Goal: Task Accomplishment & Management: Use online tool/utility

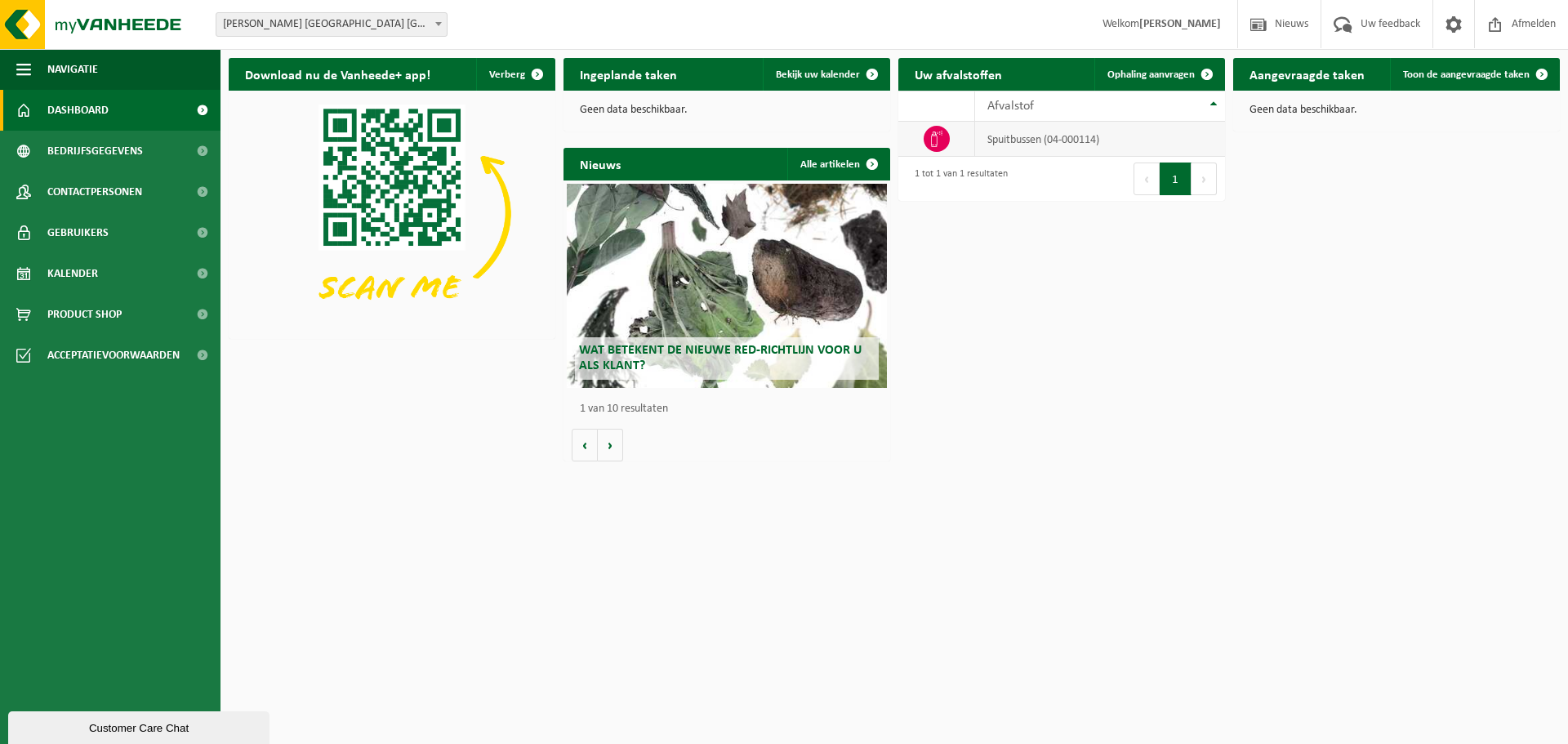
drag, startPoint x: 943, startPoint y: 138, endPoint x: 965, endPoint y: 138, distance: 22.0
click at [945, 137] on span at bounding box center [937, 138] width 27 height 27
click at [1036, 138] on td "spuitbussen (04-000114)" at bounding box center [1100, 139] width 250 height 35
click at [1168, 74] on span "Ophaling aanvragen" at bounding box center [1151, 75] width 87 height 11
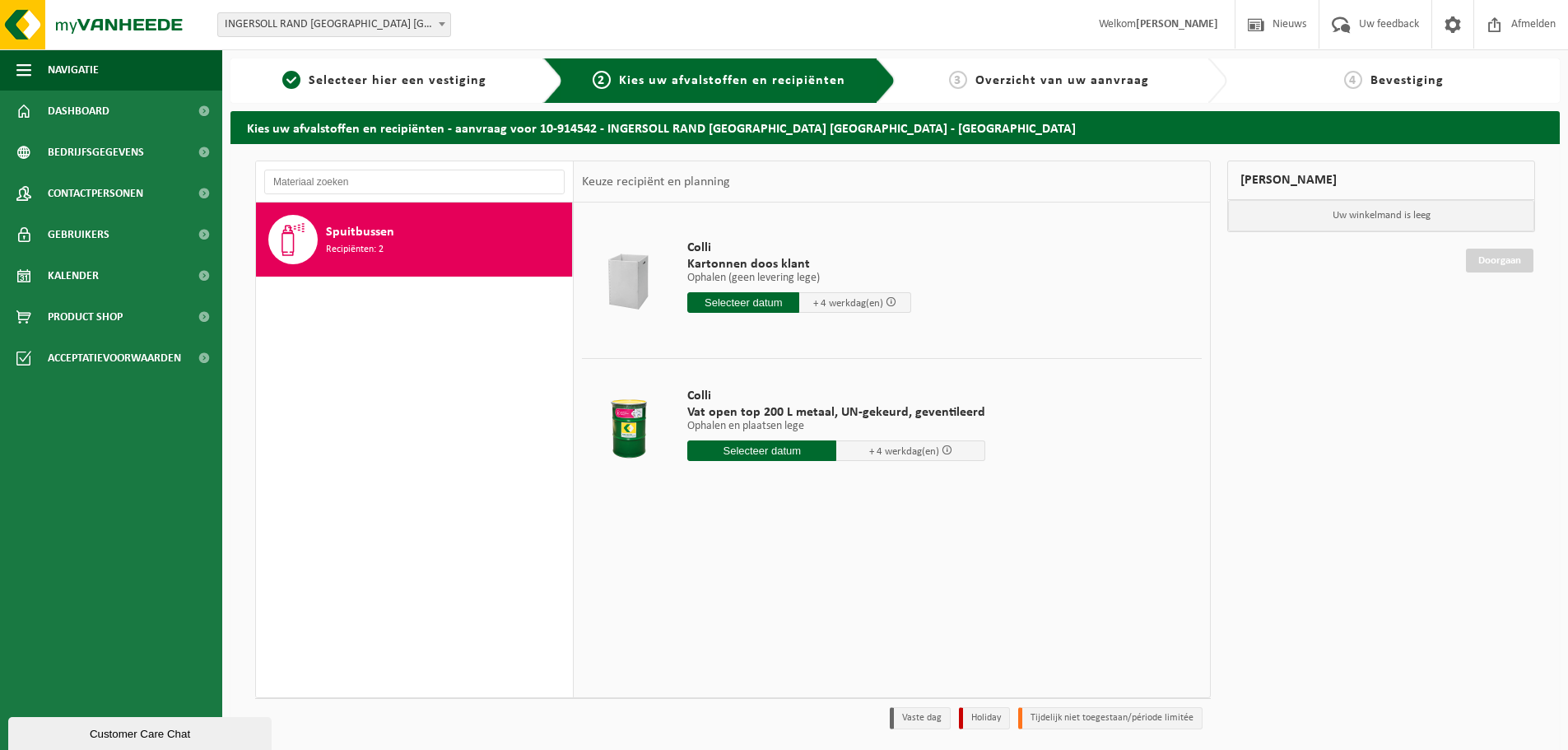
click at [942, 448] on span at bounding box center [947, 450] width 11 height 11
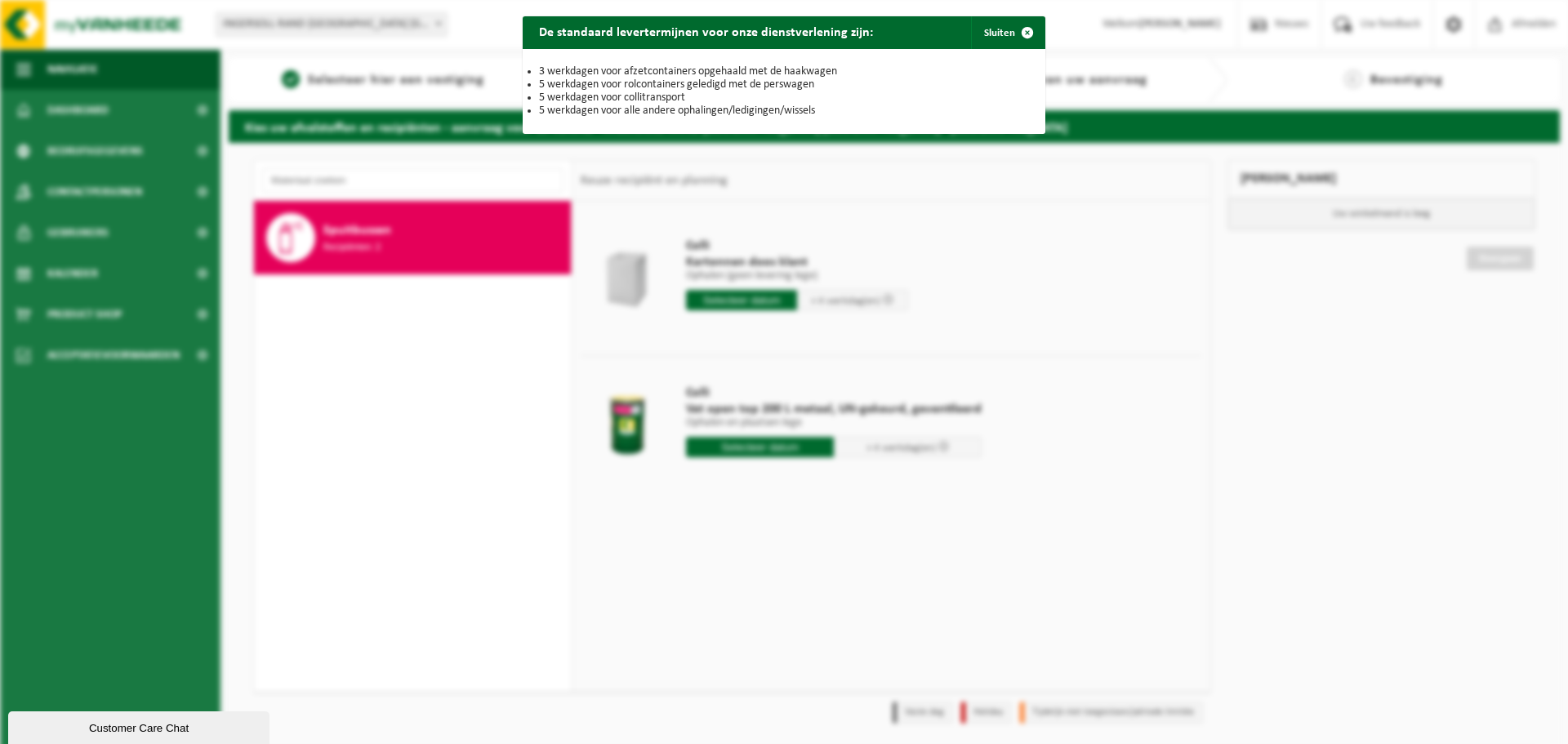
click at [857, 523] on div "De standaard levertermijnen voor onze dienstverlening zijn: Sluiten 3 werkdagen…" at bounding box center [784, 372] width 1568 height 744
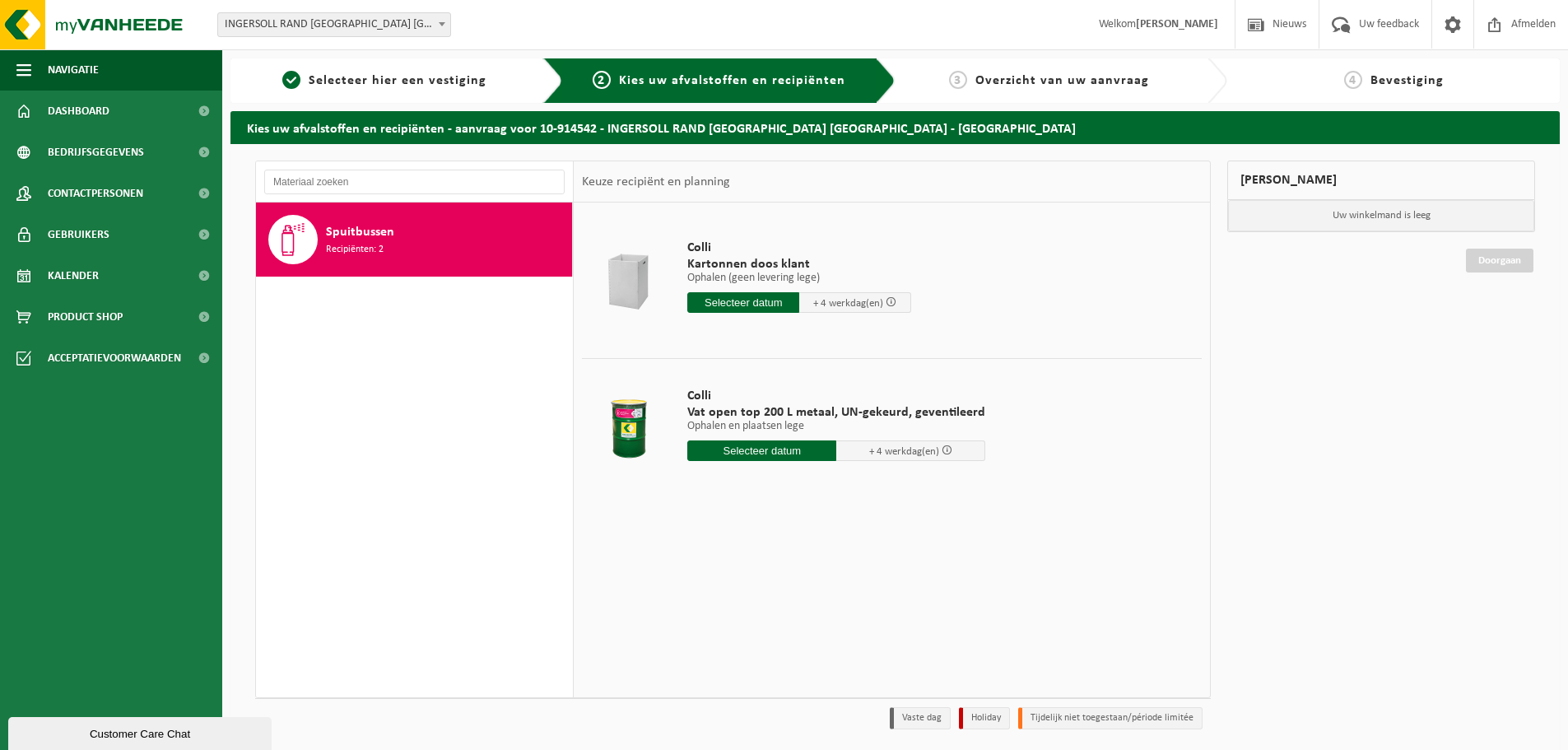
click at [755, 451] on input "text" at bounding box center [761, 451] width 149 height 20
click at [794, 625] on div "25" at bounding box center [790, 623] width 29 height 27
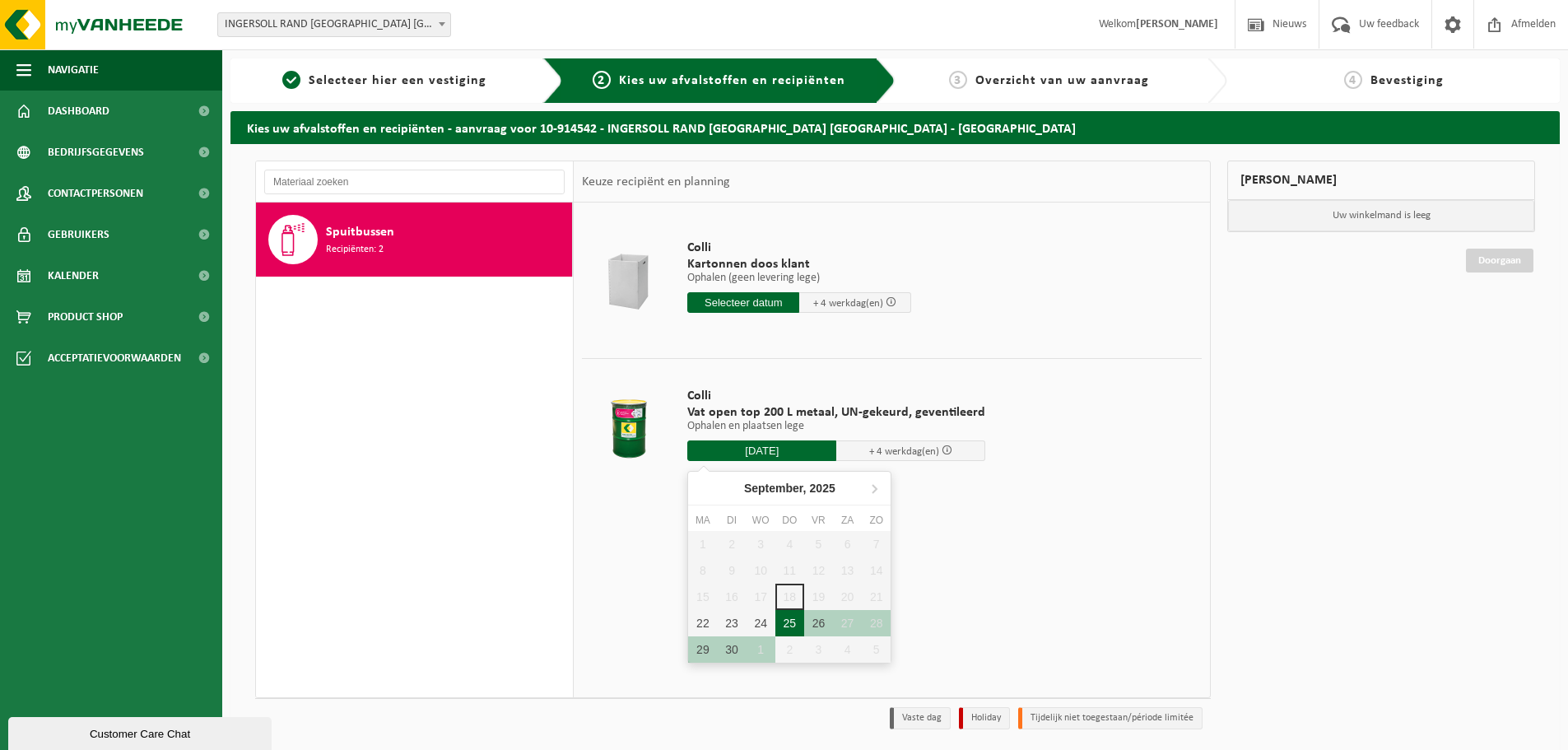
type input "Van 2025-09-25"
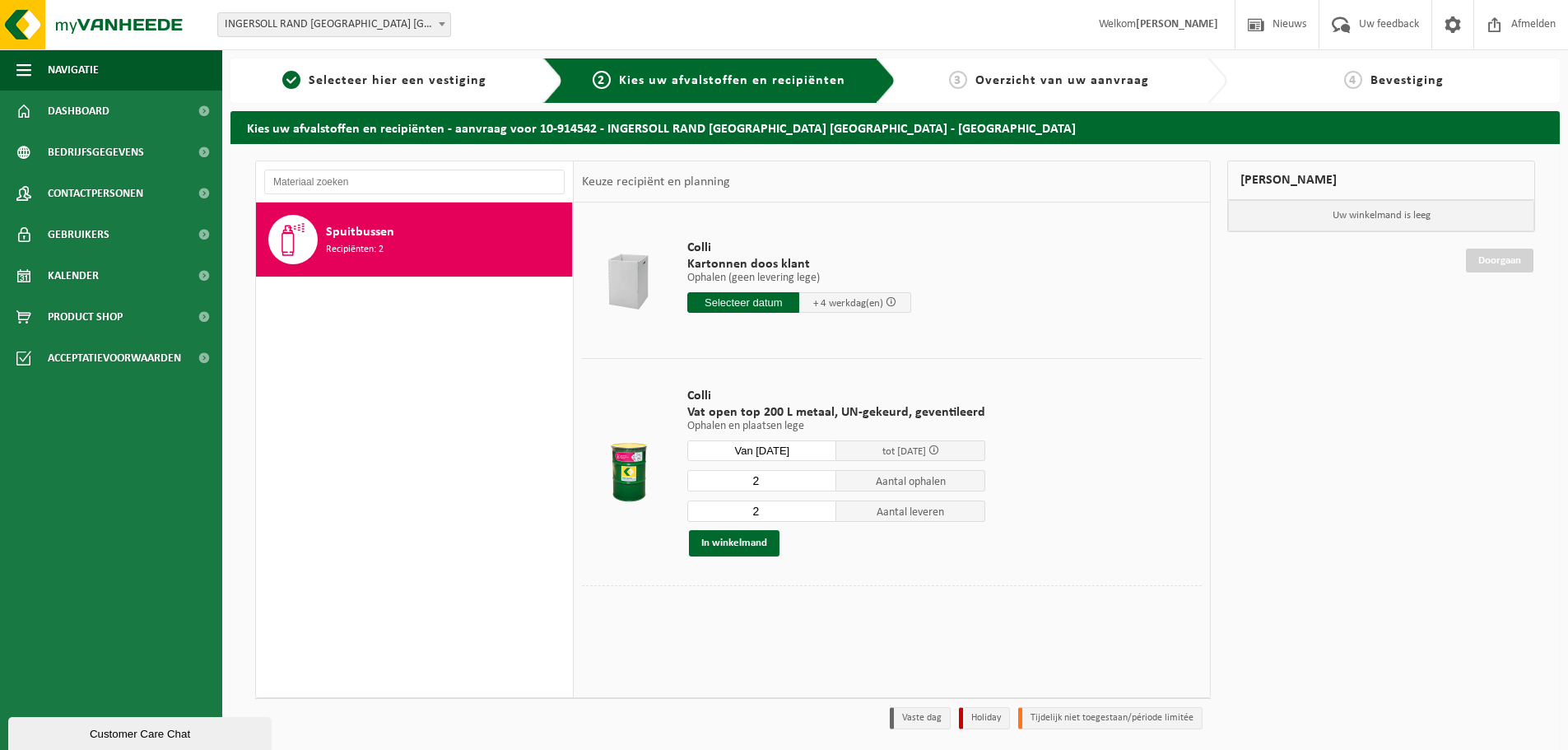
scroll to position [54, 0]
